Goal: Task Accomplishment & Management: Manage account settings

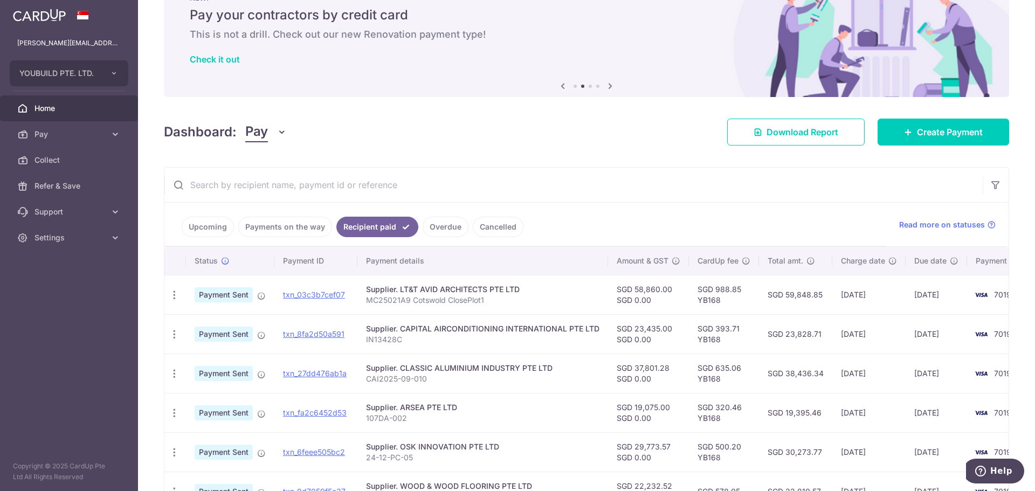
scroll to position [237, 0]
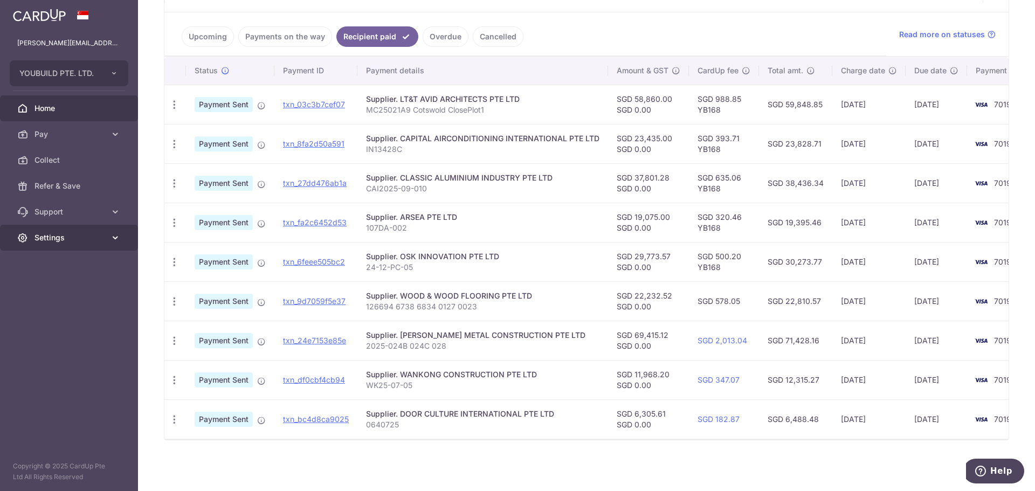
click at [74, 236] on span "Settings" at bounding box center [70, 237] width 71 height 11
click at [48, 294] on span "Logout" at bounding box center [70, 289] width 71 height 11
